Goal: Navigation & Orientation: Go to known website

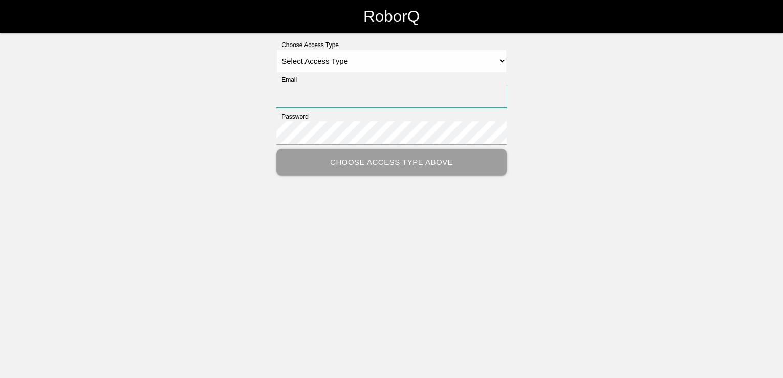
type input "[PERSON_NAME][EMAIL_ADDRESS][PERSON_NAME][DOMAIN_NAME]"
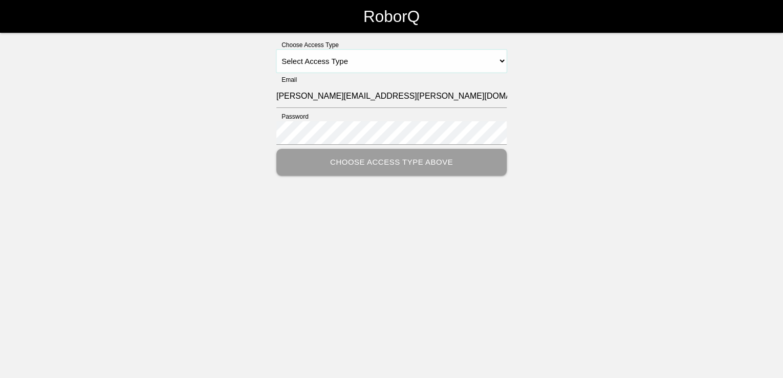
click at [372, 59] on select "Select Access Type Admin Customer Supervisor Worker" at bounding box center [391, 61] width 230 height 23
select select "Customer"
click at [276, 50] on select "Select Access Type Admin Customer Supervisor Worker" at bounding box center [391, 61] width 230 height 23
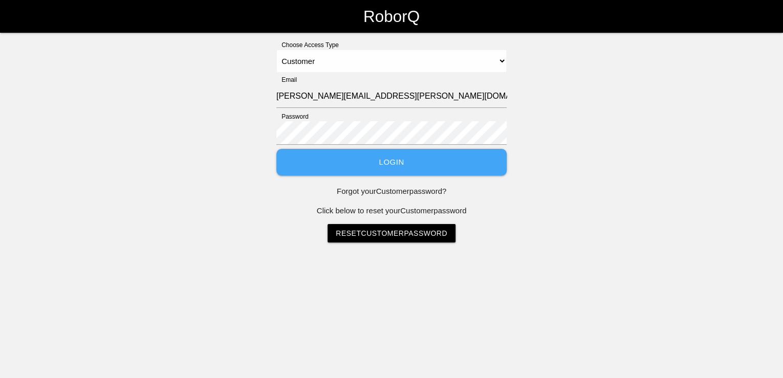
click at [389, 169] on button "Login" at bounding box center [391, 162] width 230 height 27
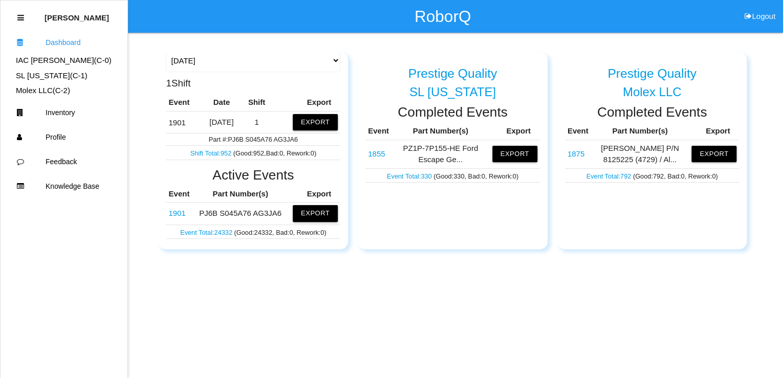
scroll to position [123, 0]
